Goal: Navigation & Orientation: Find specific page/section

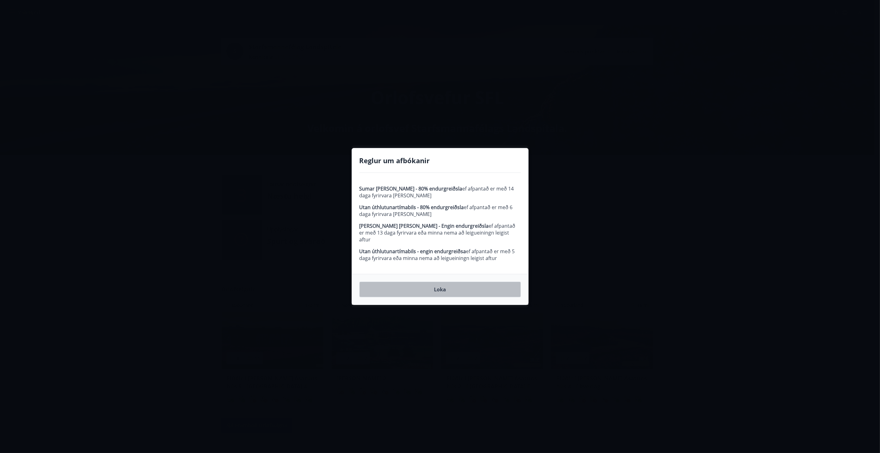
click at [475, 291] on button "Loka" at bounding box center [440, 290] width 161 height 16
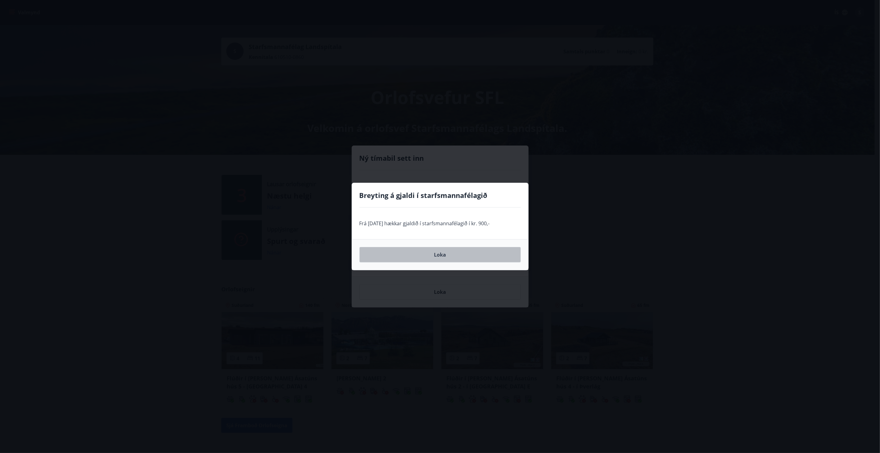
click at [427, 258] on button "Loka" at bounding box center [440, 255] width 161 height 16
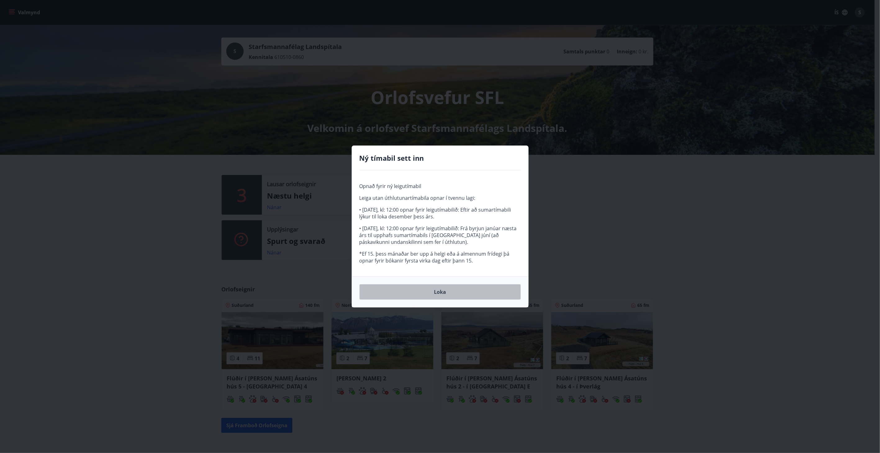
click at [444, 291] on button "Loka" at bounding box center [440, 292] width 161 height 16
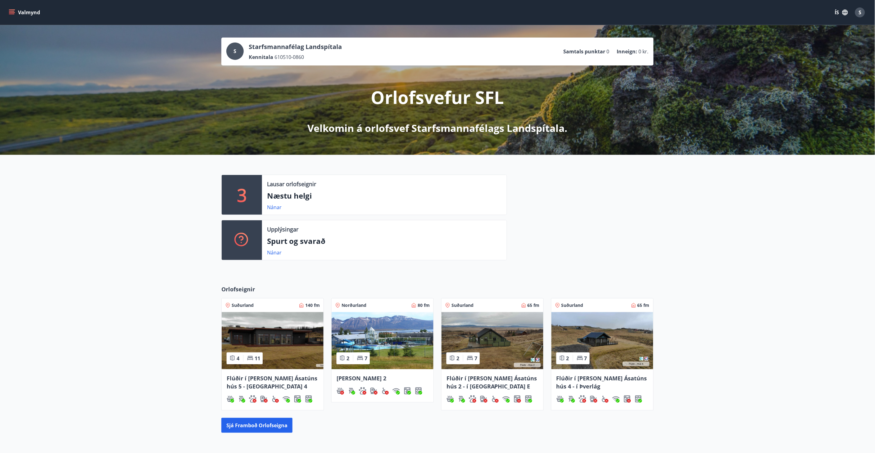
click at [844, 11] on icon "button" at bounding box center [845, 13] width 6 height 6
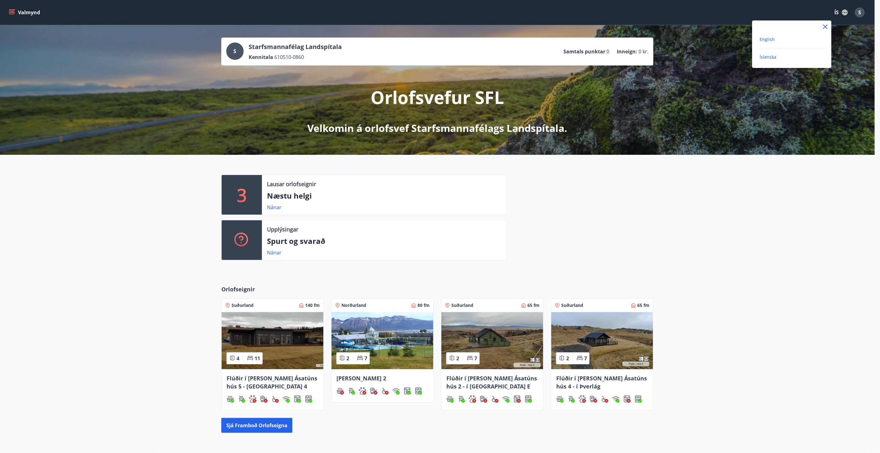
click at [769, 42] on span "English" at bounding box center [767, 39] width 15 height 6
